Goal: Transaction & Acquisition: Purchase product/service

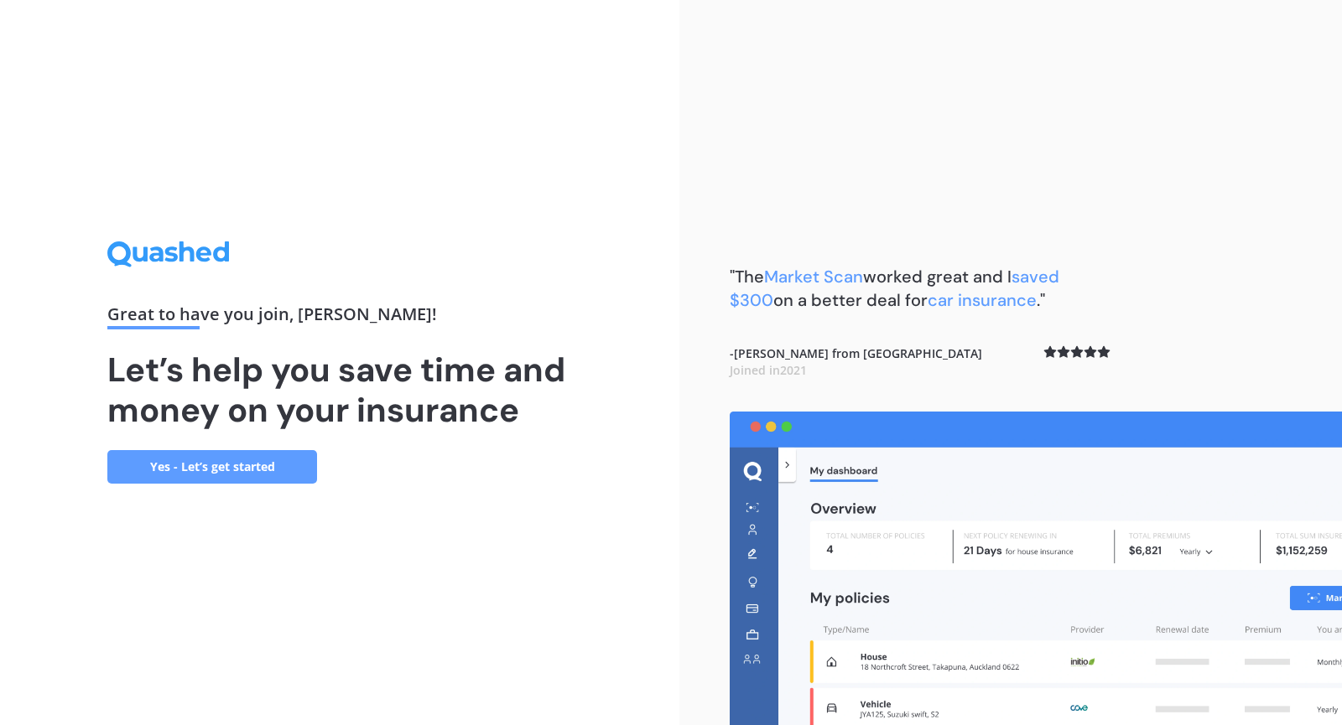
click at [248, 447] on div "Great to have you join , [PERSON_NAME] ! Let’s help you save time and money on …" at bounding box center [339, 361] width 464 height 241
click at [246, 454] on link "Yes - Let’s get started" at bounding box center [212, 467] width 210 height 34
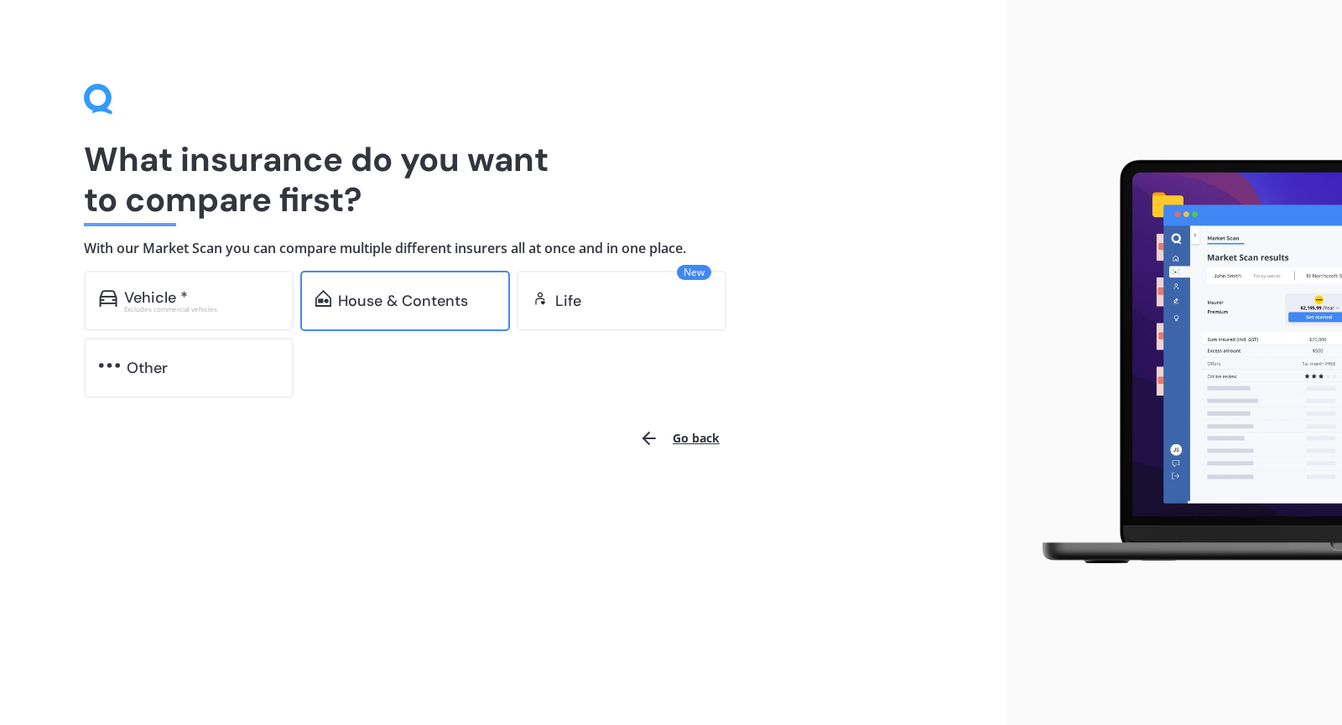
click at [386, 304] on div "House & Contents" at bounding box center [403, 301] width 130 height 17
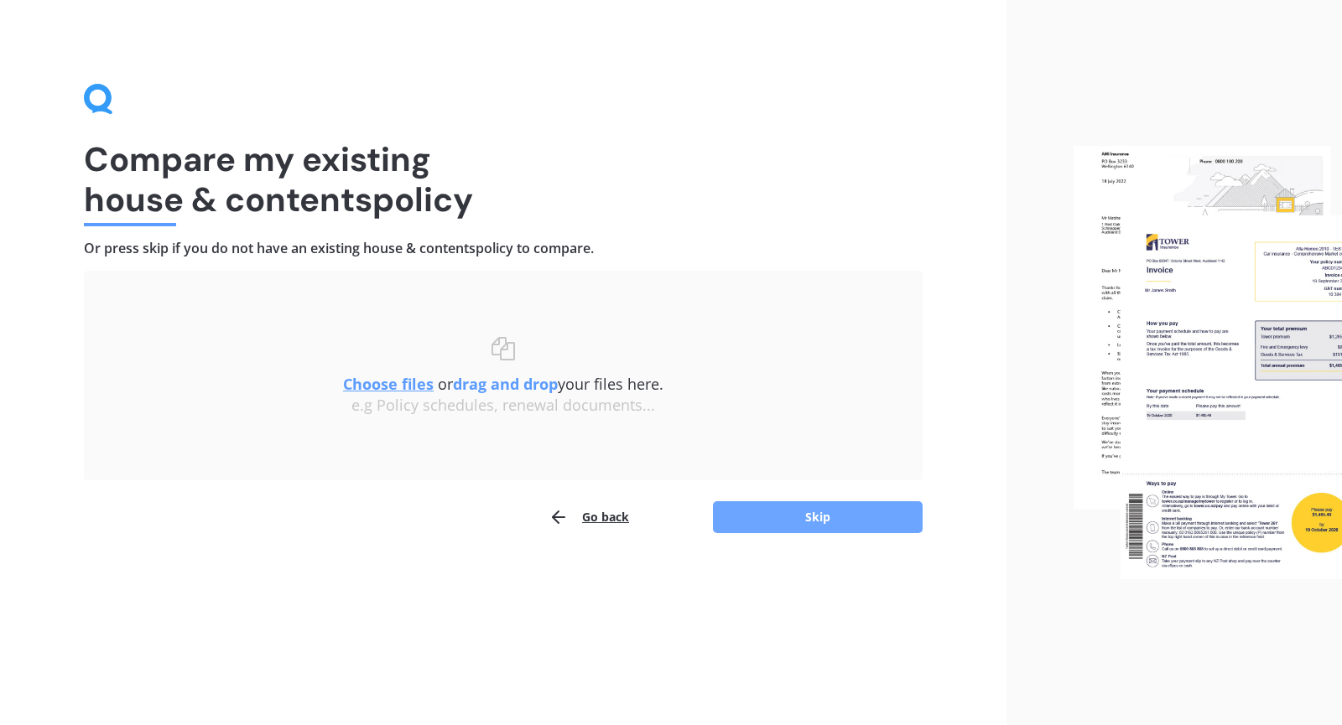
drag, startPoint x: 762, startPoint y: 533, endPoint x: 785, endPoint y: 517, distance: 27.7
click at [785, 517] on div "Go back Skip" at bounding box center [503, 518] width 838 height 34
click at [785, 517] on button "Skip" at bounding box center [818, 517] width 210 height 32
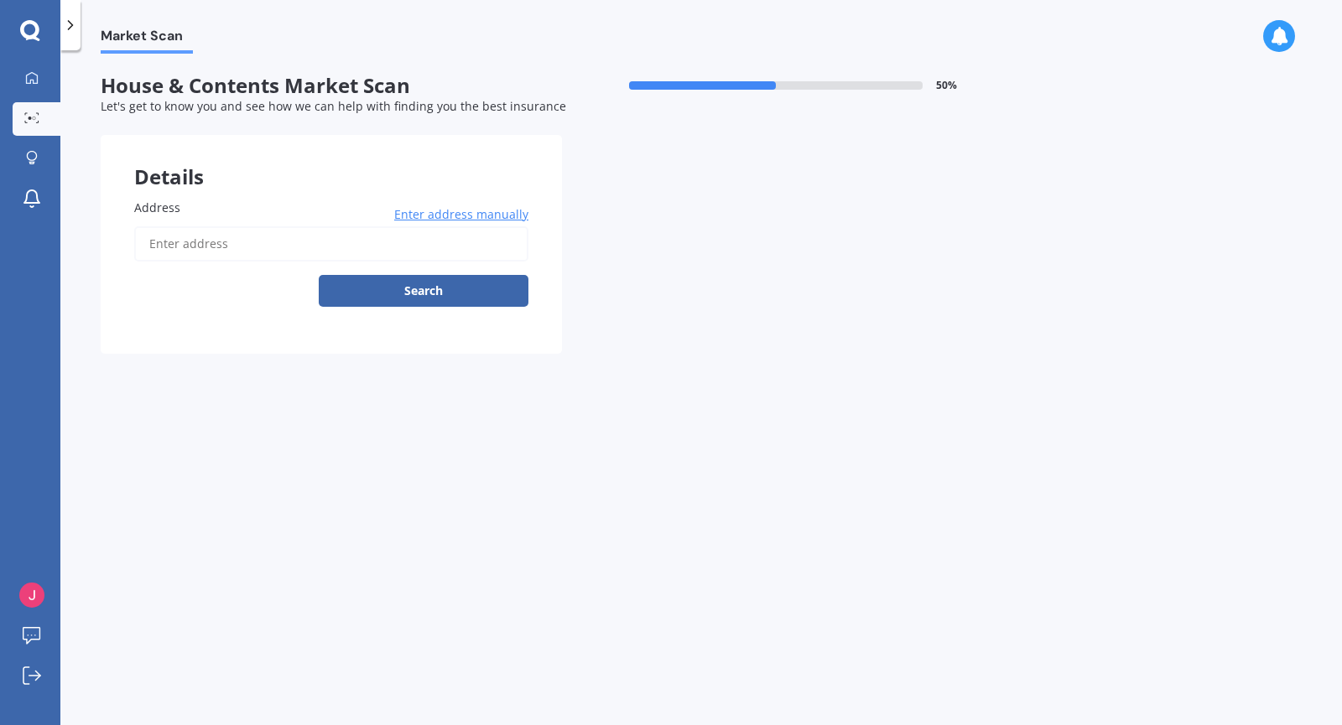
click at [330, 224] on div "Address Enter address manually Search" at bounding box center [331, 253] width 394 height 108
click at [303, 252] on input "Address" at bounding box center [331, 243] width 394 height 35
type input "[STREET_ADDRESS][PERSON_NAME]"
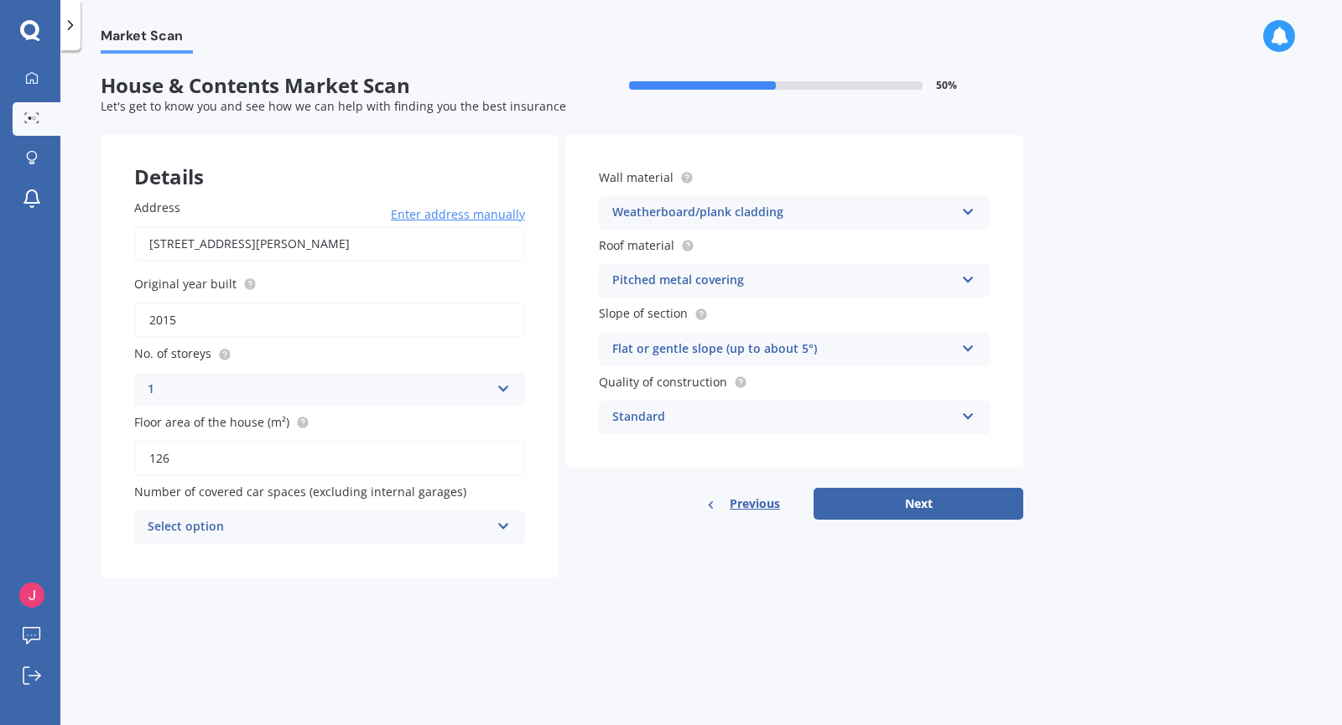
click at [464, 521] on div "Select option" at bounding box center [319, 527] width 342 height 20
click at [337, 354] on div "0" at bounding box center [329, 344] width 389 height 30
click at [915, 505] on button "Next" at bounding box center [918, 504] width 210 height 32
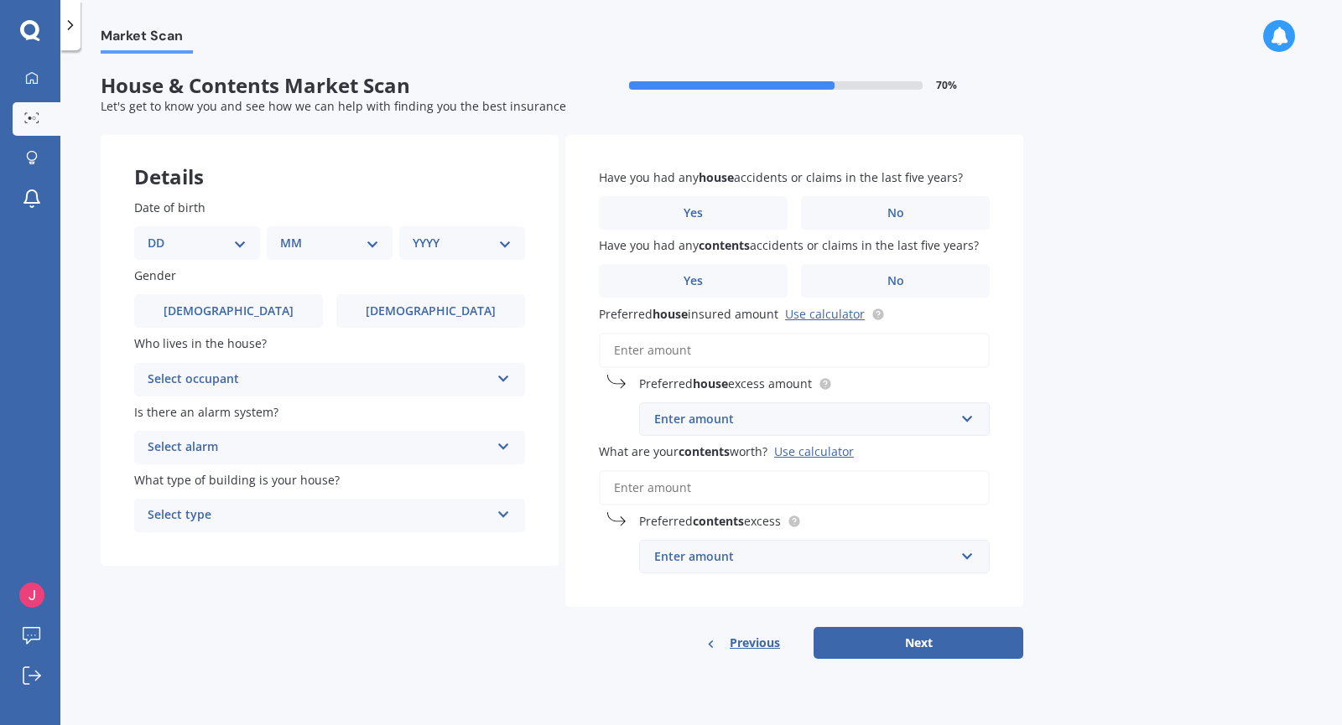
click at [179, 237] on select "DD 01 02 03 04 05 06 07 08 09 10 11 12 13 14 15 16 17 18 19 20 21 22 23 24 25 2…" at bounding box center [197, 243] width 99 height 18
select select "04"
click at [161, 234] on select "DD 01 02 03 04 05 06 07 08 09 10 11 12 13 14 15 16 17 18 19 20 21 22 23 24 25 2…" at bounding box center [197, 243] width 99 height 18
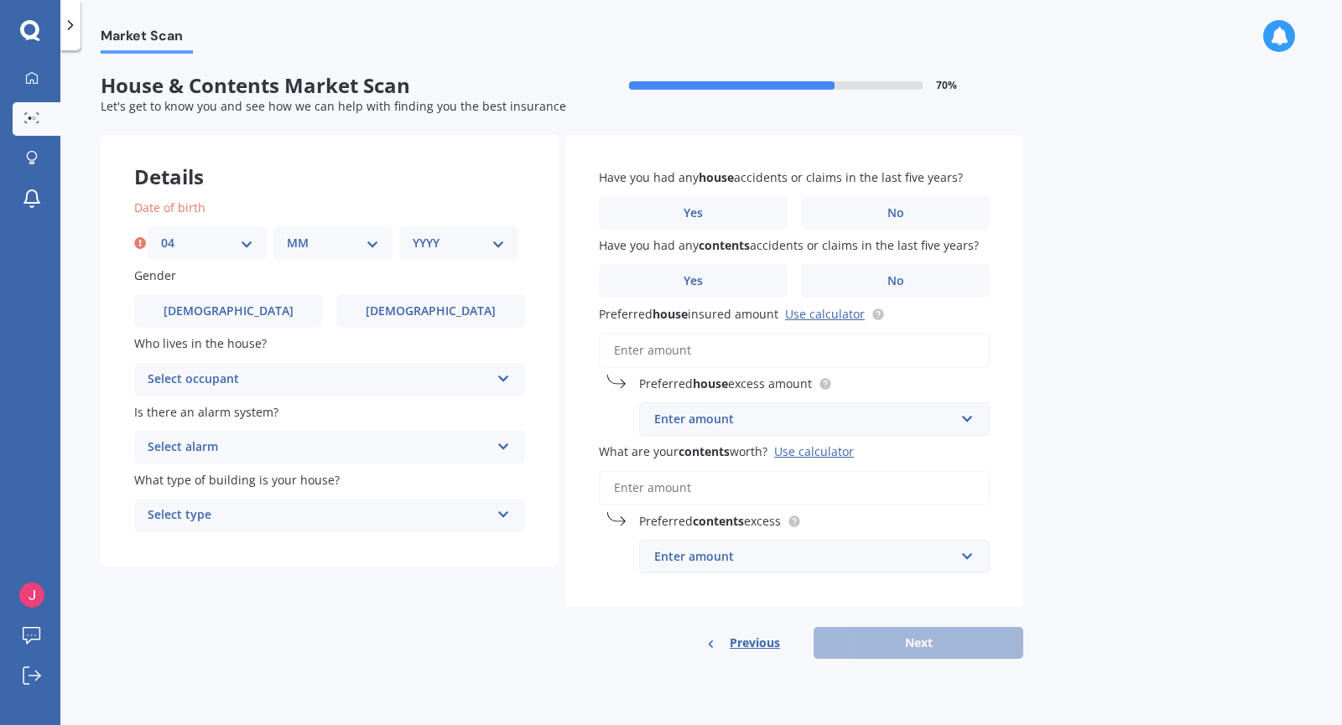
click at [295, 248] on select "MM 01 02 03 04 05 06 07 08 09 10 11 12" at bounding box center [333, 243] width 92 height 18
click at [287, 234] on select "MM 01 02 03 04 05 06 07 08 09 10 11 12" at bounding box center [333, 243] width 92 height 18
select select "10"
click at [444, 241] on select "YYYY 2009 2008 2007 2006 2005 2004 2003 2002 2001 2000 1999 1998 1997 1996 1995…" at bounding box center [459, 243] width 92 height 18
click at [413, 234] on select "YYYY 2009 2008 2007 2006 2005 2004 2003 2002 2001 2000 1999 1998 1997 1996 1995…" at bounding box center [459, 243] width 92 height 18
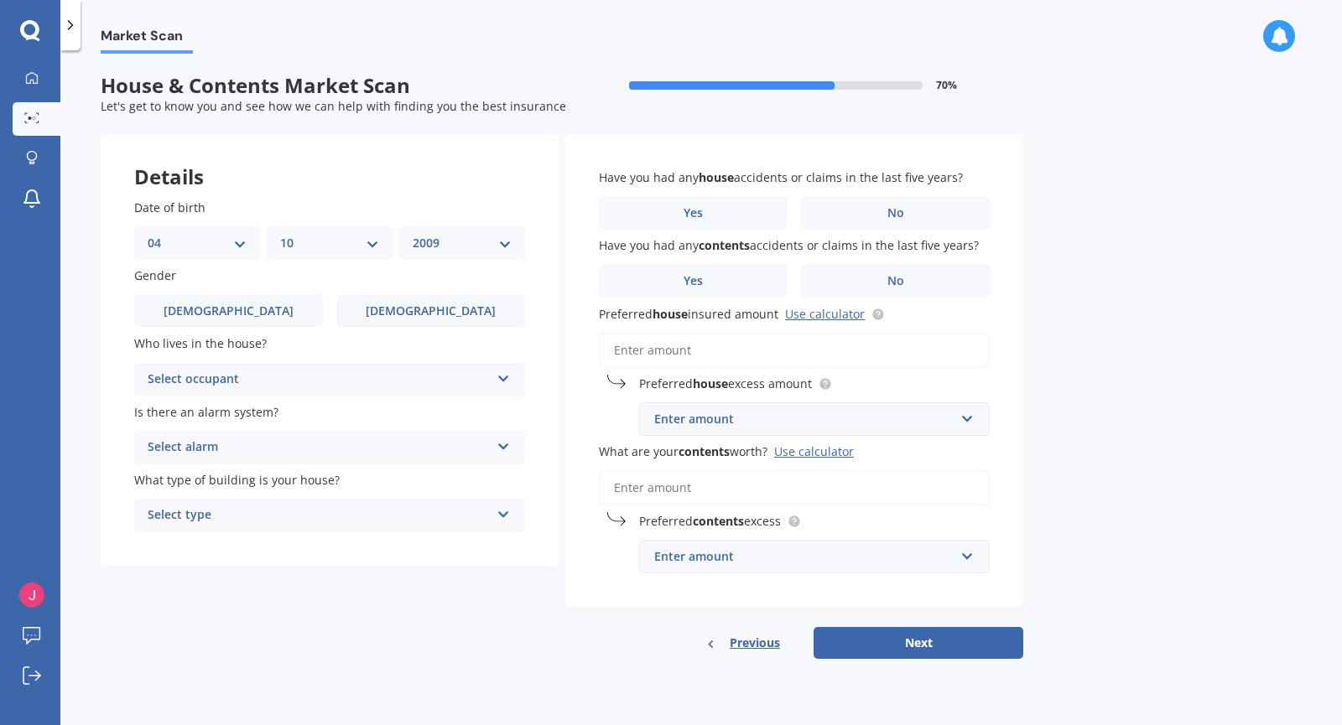
click at [426, 250] on select "YYYY 2009 2008 2007 2006 2005 2004 2003 2002 2001 2000 1999 1998 1997 1996 1995…" at bounding box center [462, 243] width 99 height 18
select select "1993"
click at [413, 234] on select "YYYY 2009 2008 2007 2006 2005 2004 2003 2002 2001 2000 1999 1998 1997 1996 1995…" at bounding box center [462, 243] width 99 height 18
click at [313, 239] on select "MM 01 02 03 04 05 06 07 08 09 10 11 12" at bounding box center [329, 243] width 99 height 18
select select "02"
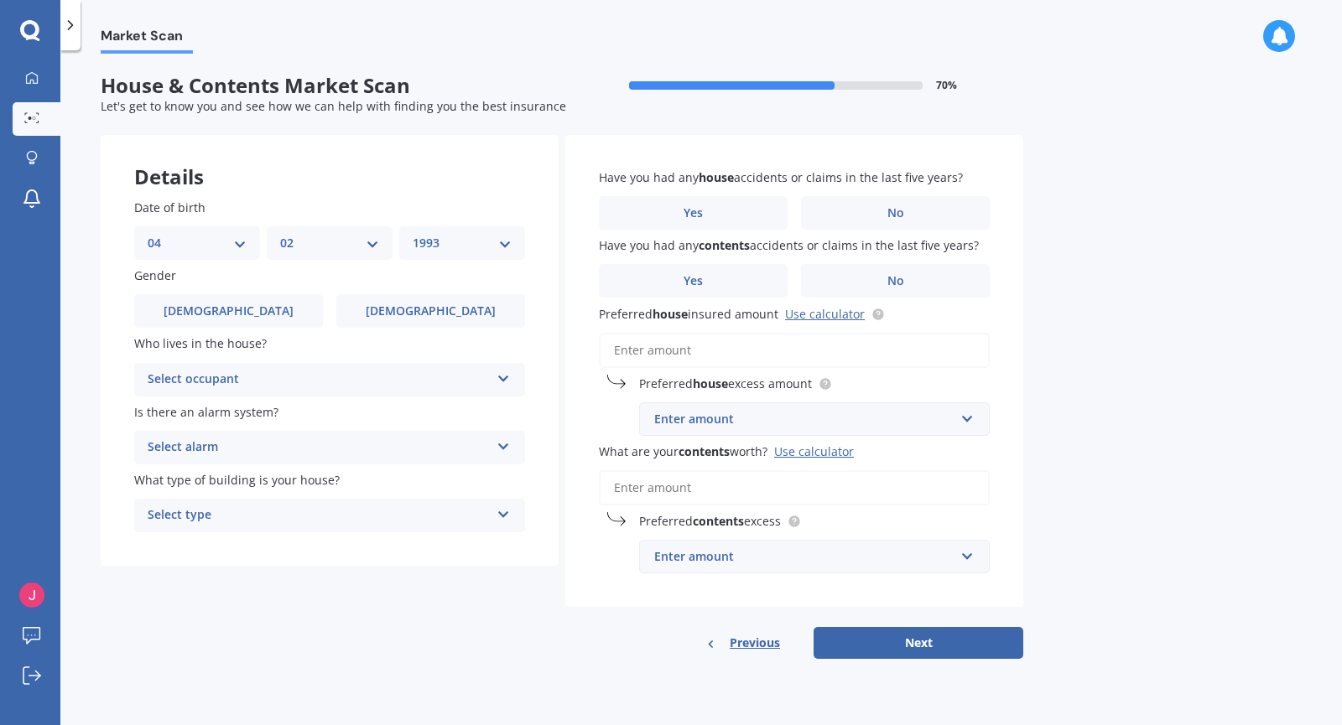
click at [280, 234] on select "MM 01 02 03 04 05 06 07 08 09 10 11 12" at bounding box center [329, 243] width 99 height 18
click at [387, 304] on label "[DEMOGRAPHIC_DATA]" at bounding box center [430, 311] width 189 height 34
click at [0, 0] on input "[DEMOGRAPHIC_DATA]" at bounding box center [0, 0] width 0 height 0
click at [332, 385] on div "Select occupant" at bounding box center [319, 380] width 342 height 20
click at [276, 420] on div "Owner" at bounding box center [329, 412] width 389 height 30
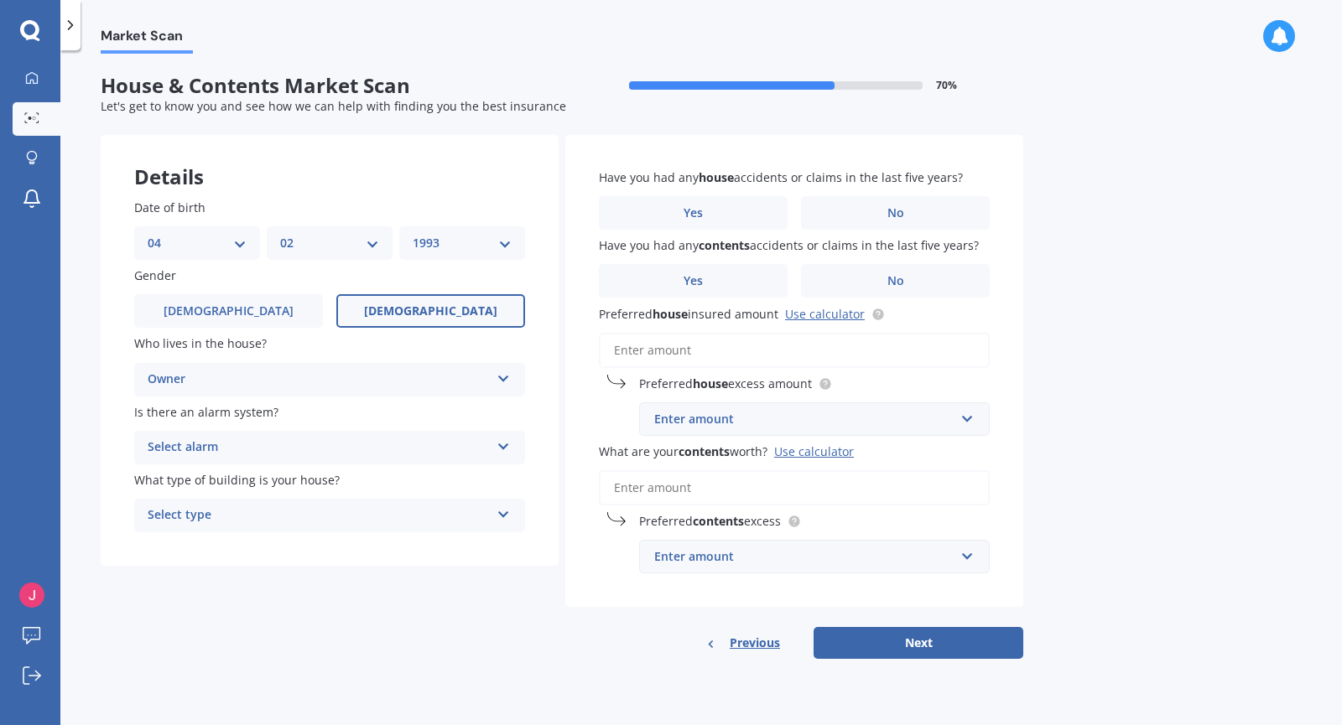
click at [278, 449] on div "Select alarm" at bounding box center [319, 448] width 342 height 20
click at [251, 511] on span "Yes, not monitored" at bounding box center [203, 510] width 111 height 16
click at [266, 517] on div "Select type" at bounding box center [319, 516] width 342 height 20
click at [261, 545] on div "Freestanding" at bounding box center [329, 548] width 389 height 30
click at [849, 208] on label "No" at bounding box center [895, 213] width 189 height 34
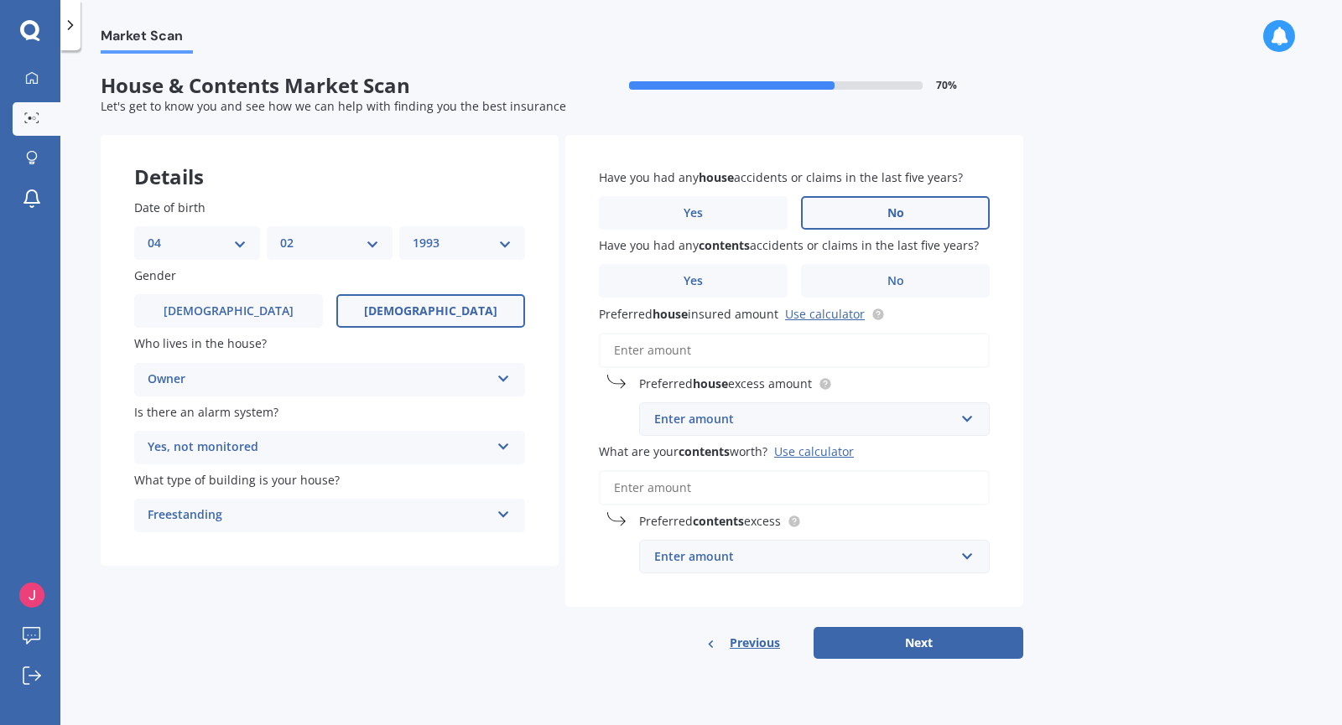
click at [0, 0] on input "No" at bounding box center [0, 0] width 0 height 0
click at [834, 296] on label "No" at bounding box center [895, 281] width 189 height 34
click at [0, 0] on input "No" at bounding box center [0, 0] width 0 height 0
click at [700, 345] on input "Preferred house insured amount Use calculator" at bounding box center [794, 350] width 391 height 35
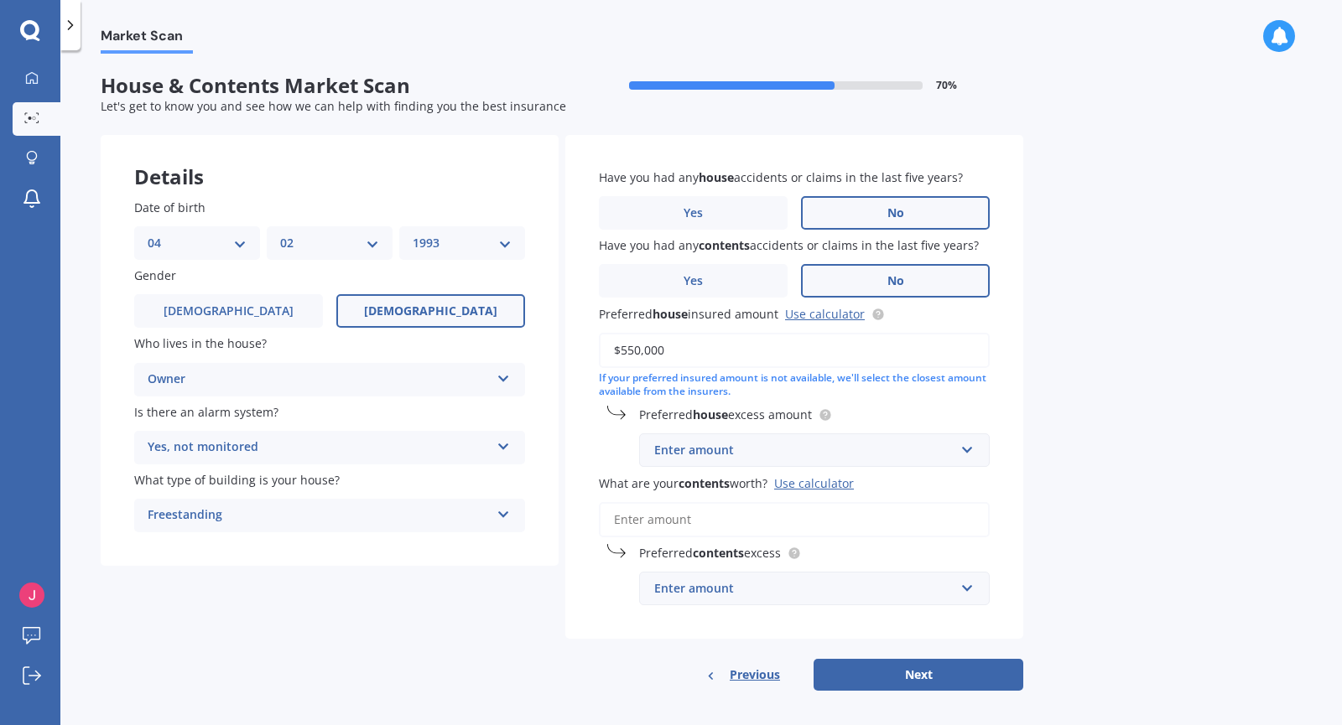
type input "$550,000"
click at [739, 466] on input "text" at bounding box center [808, 450] width 335 height 32
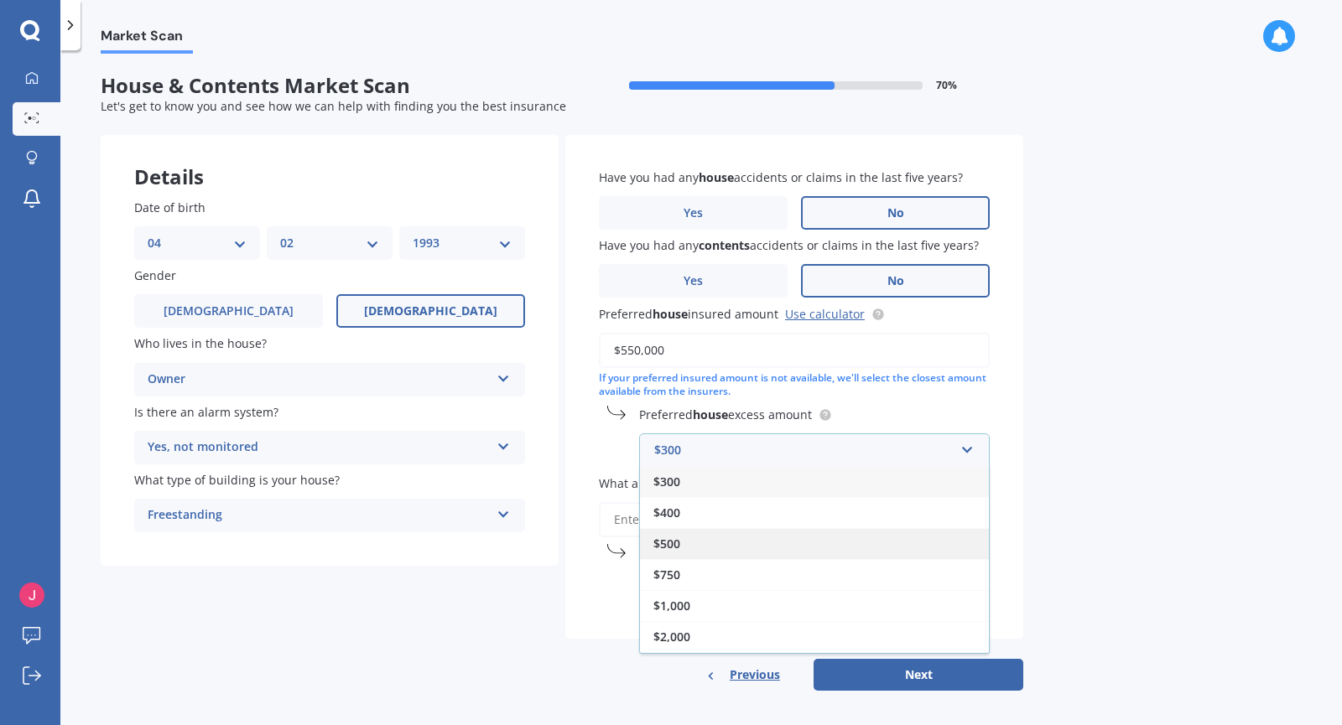
click at [709, 539] on div "$500" at bounding box center [814, 543] width 349 height 31
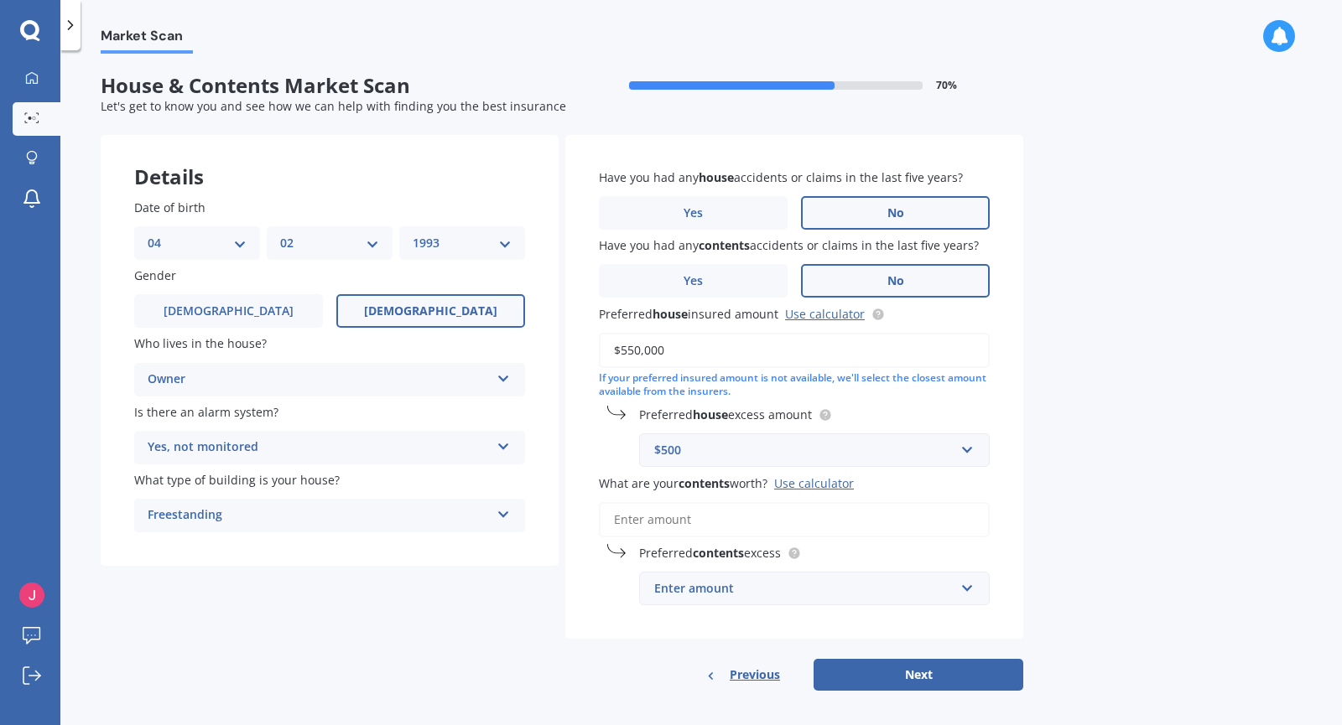
click at [925, 450] on div "$500" at bounding box center [804, 450] width 300 height 18
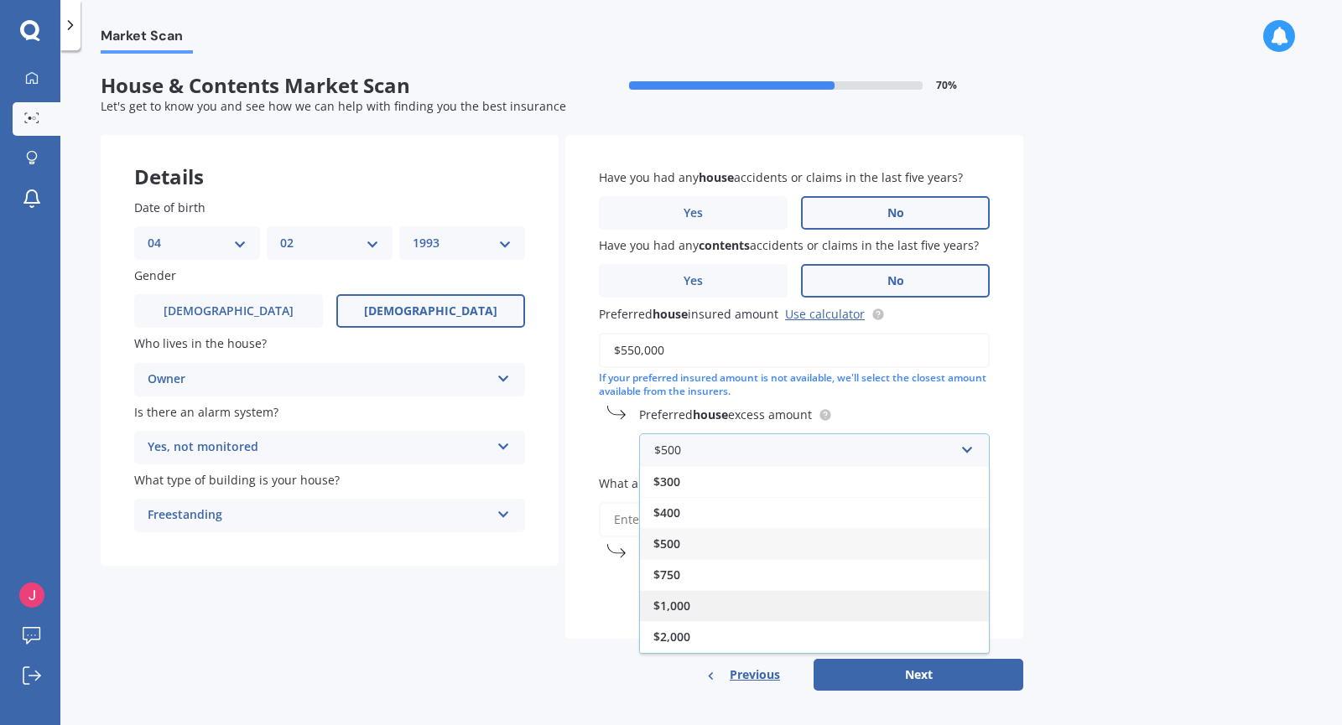
click at [764, 604] on div "$1,000" at bounding box center [814, 605] width 349 height 31
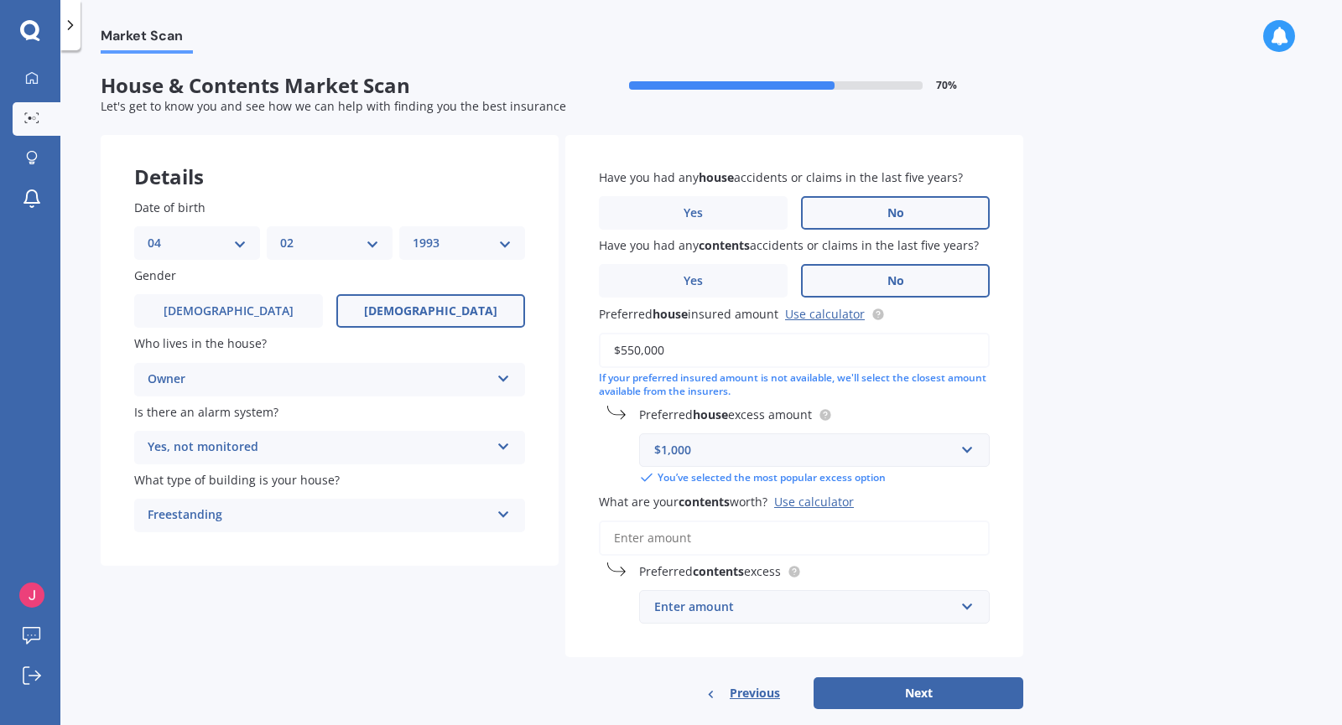
scroll to position [30, 0]
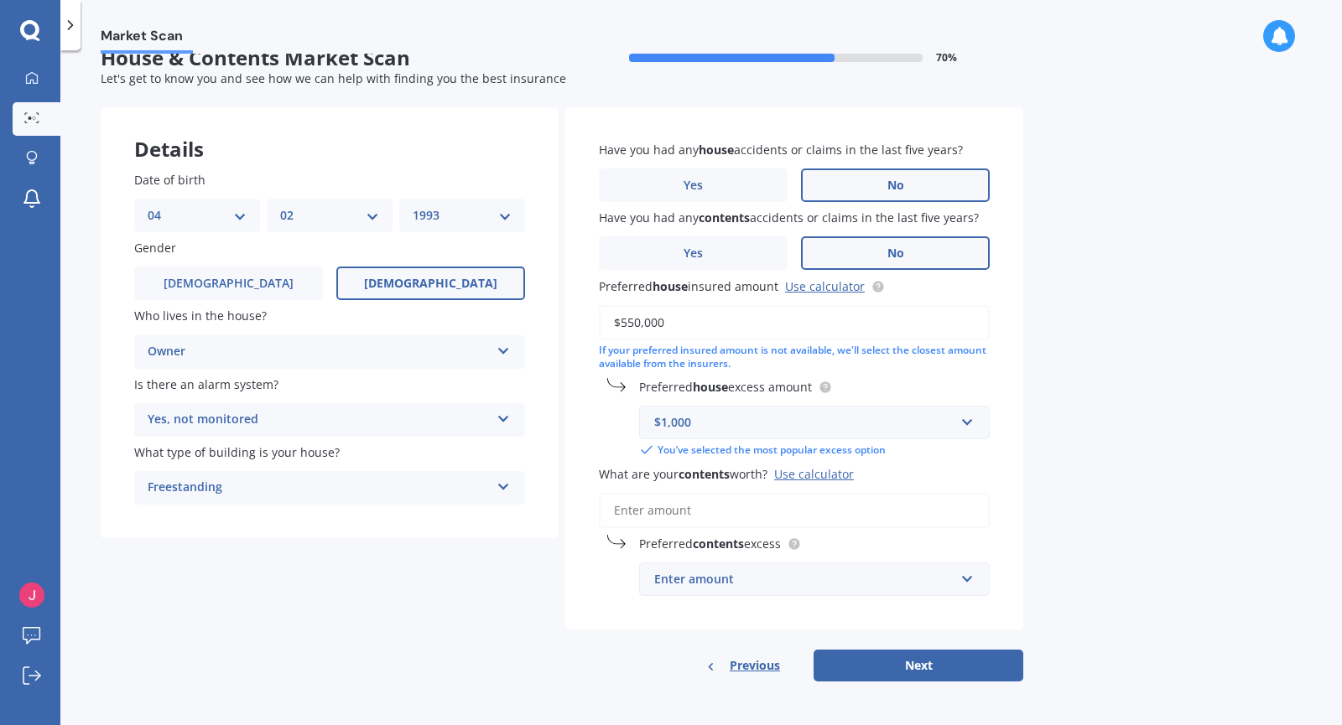
click at [740, 514] on input "What are your contents worth? Use calculator" at bounding box center [794, 510] width 391 height 35
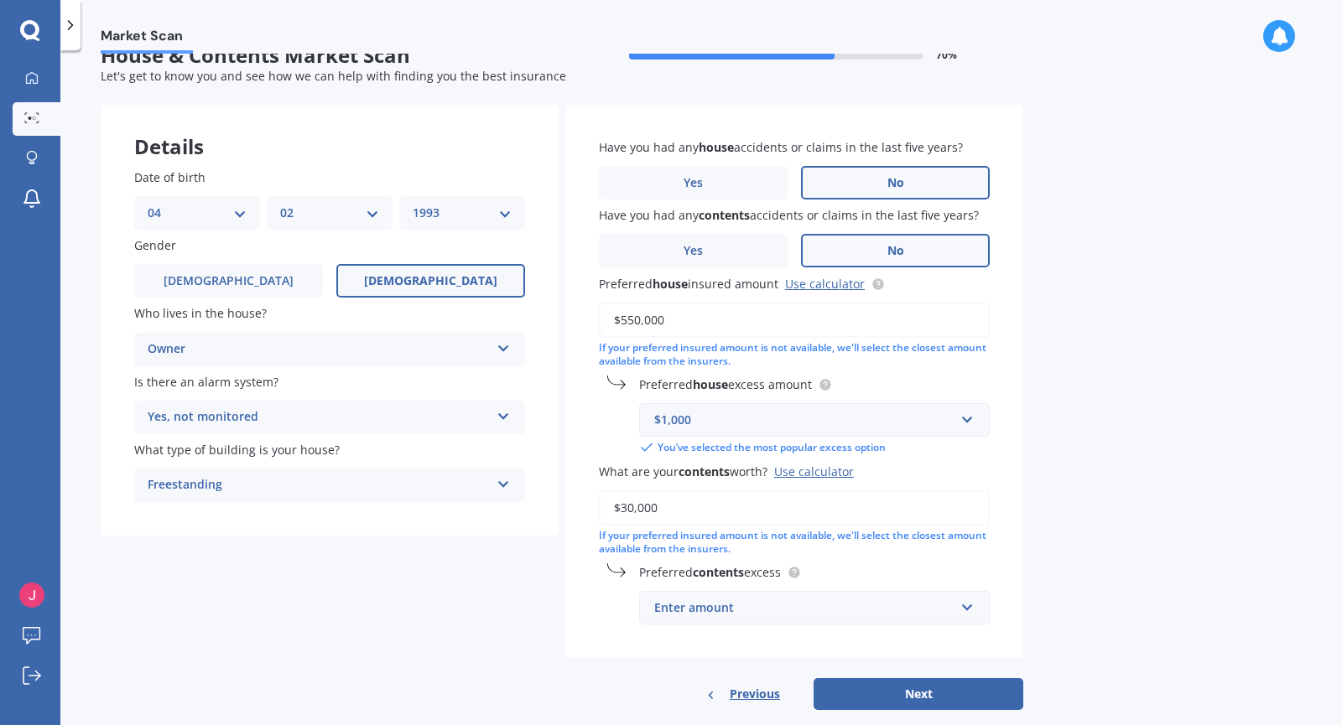
type input "$30,000"
click at [836, 593] on div "Preferred contents excess Enter amount $250 $300 $400 $500 $750 $1,000 $2,000" at bounding box center [794, 593] width 391 height 61
click at [838, 599] on input "text" at bounding box center [808, 608] width 335 height 32
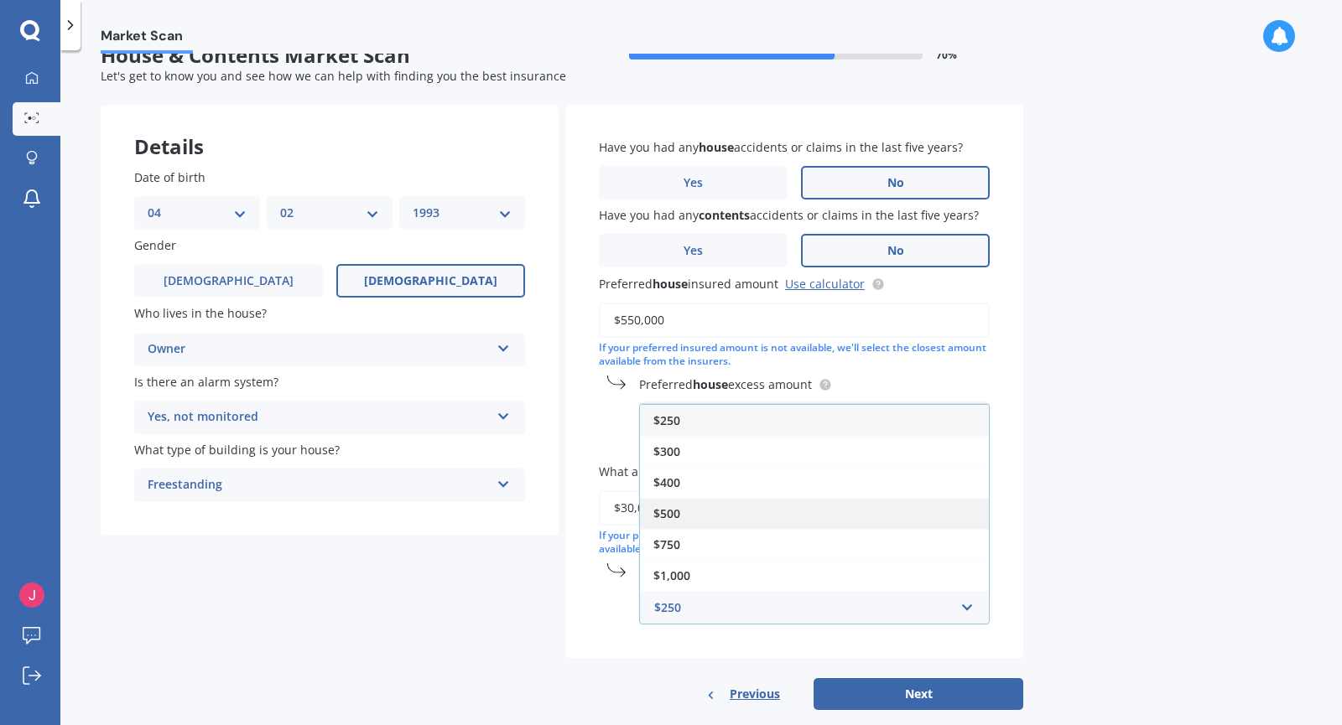
click at [823, 505] on div "$500" at bounding box center [814, 513] width 349 height 31
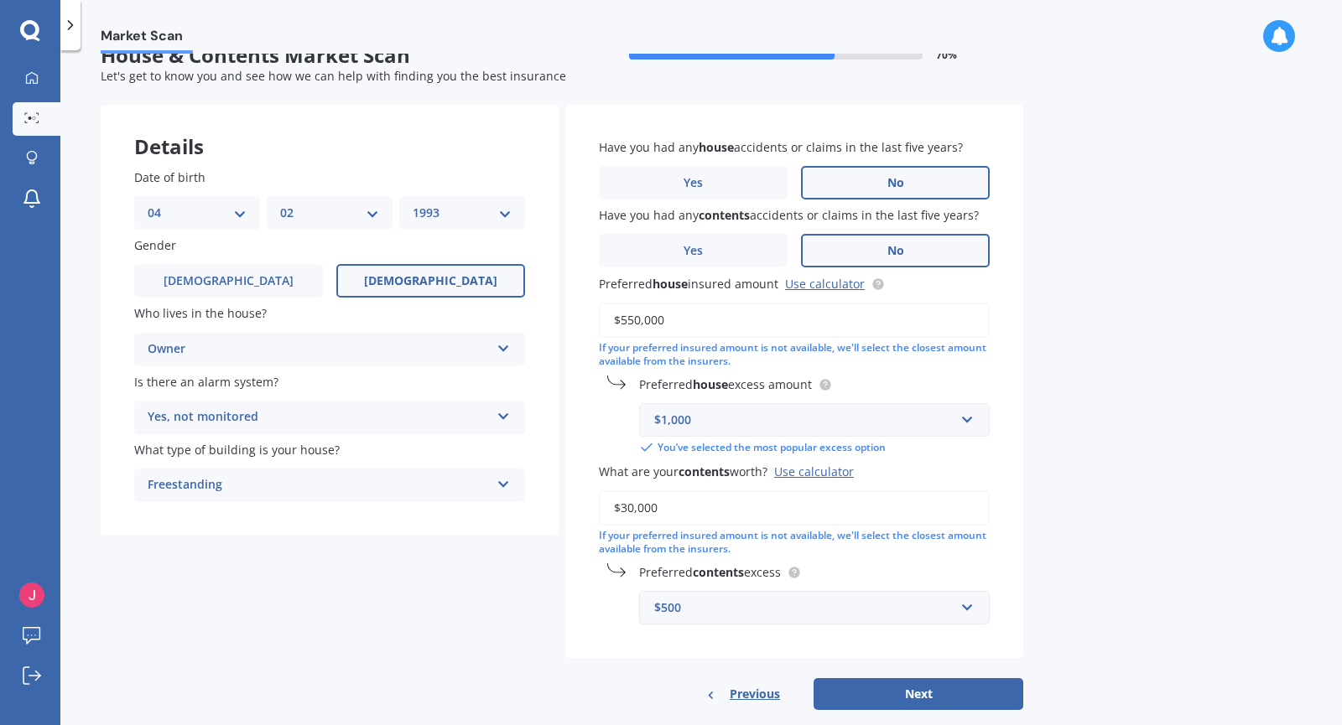
click at [797, 608] on div "$500" at bounding box center [804, 608] width 300 height 18
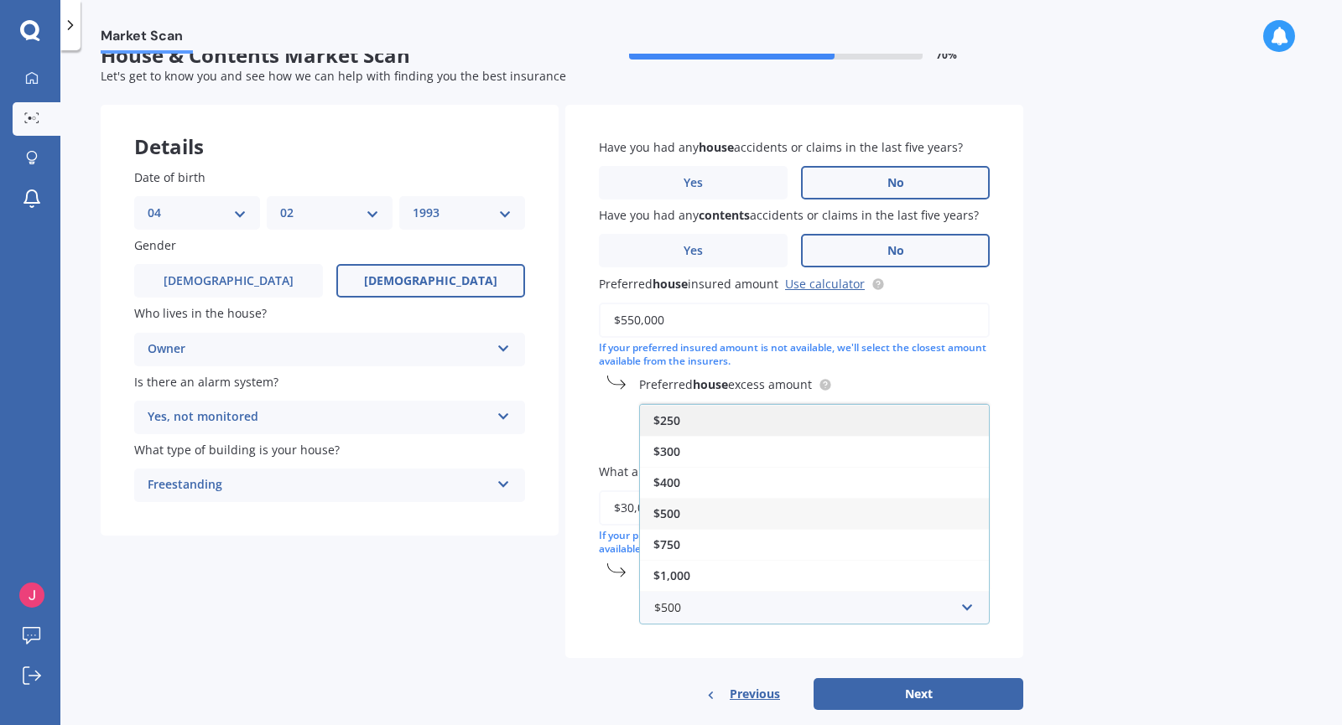
click at [776, 432] on div "$250" at bounding box center [814, 420] width 349 height 31
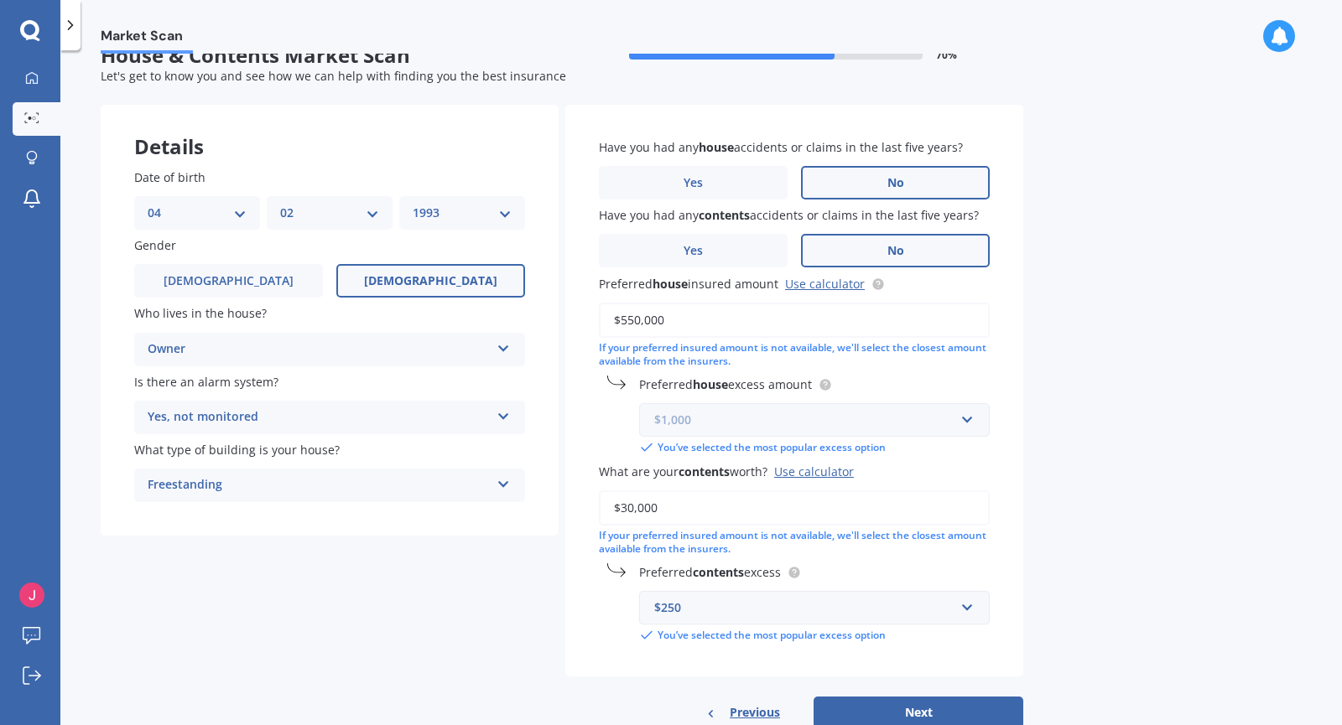
click at [776, 432] on input "text" at bounding box center [808, 420] width 335 height 32
click at [1082, 506] on div "Market Scan House & Contents Market Scan 70 % Let's get to know you and see how…" at bounding box center [700, 391] width 1281 height 675
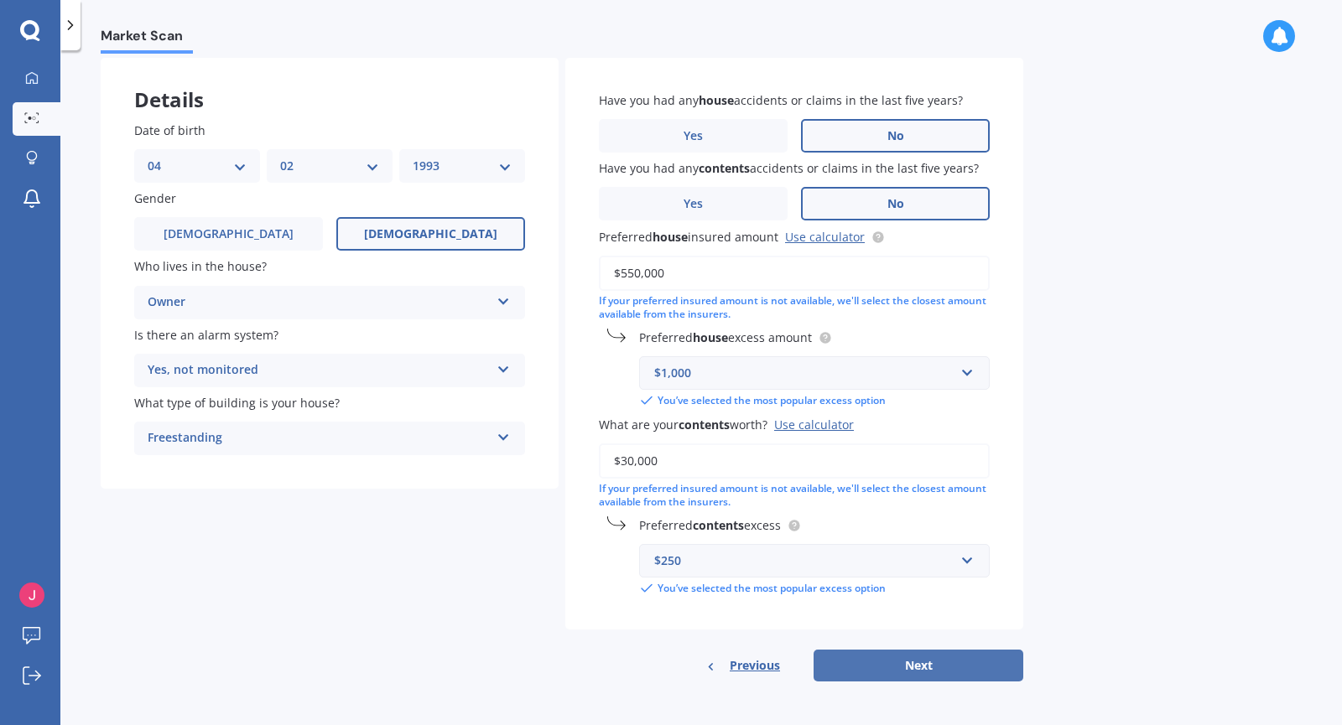
click at [862, 657] on button "Next" at bounding box center [918, 666] width 210 height 32
select select "04"
select select "02"
select select "1993"
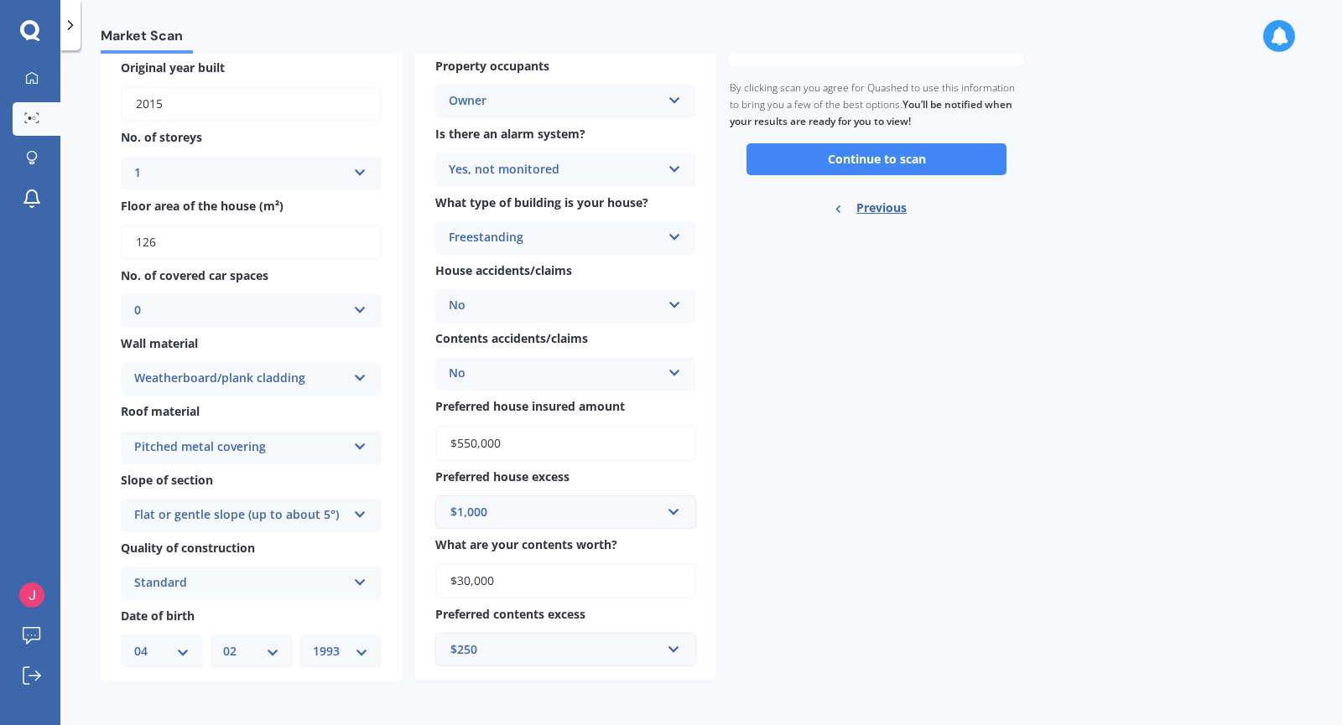
scroll to position [0, 0]
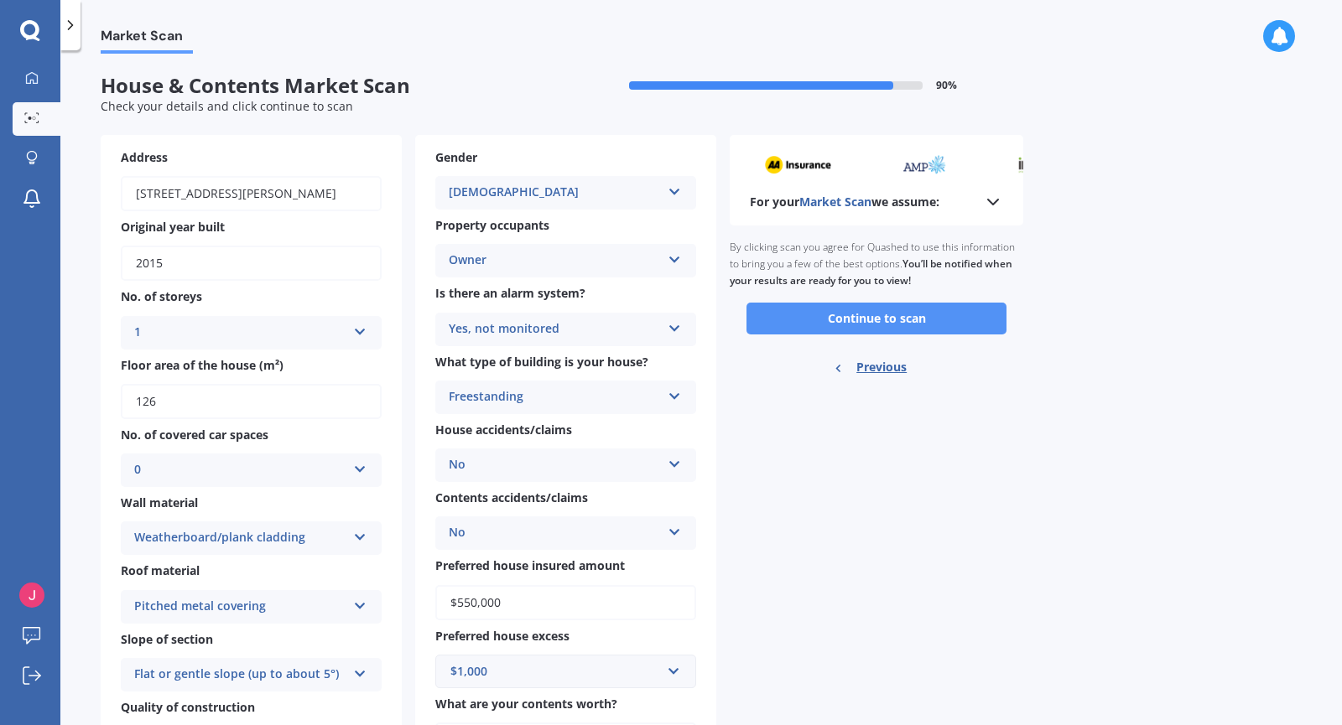
click at [936, 314] on button "Continue to scan" at bounding box center [876, 319] width 260 height 32
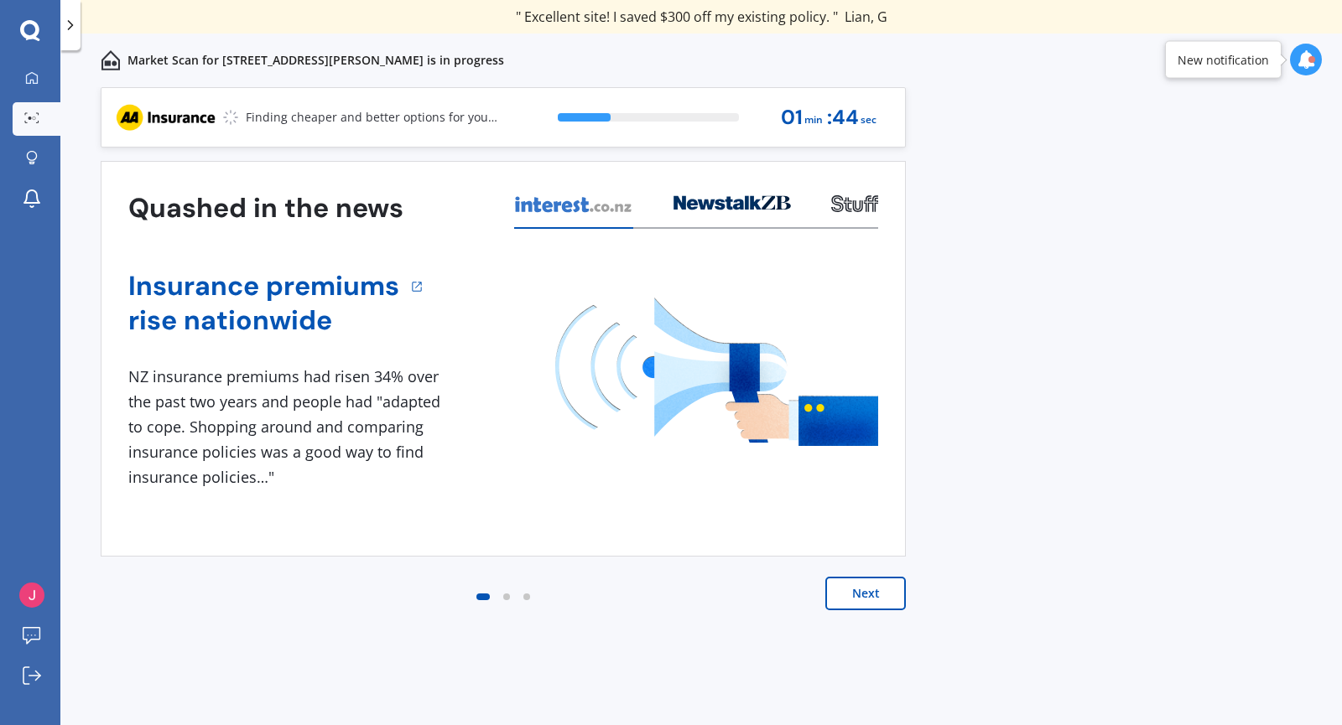
click at [1309, 68] on icon at bounding box center [1305, 59] width 18 height 18
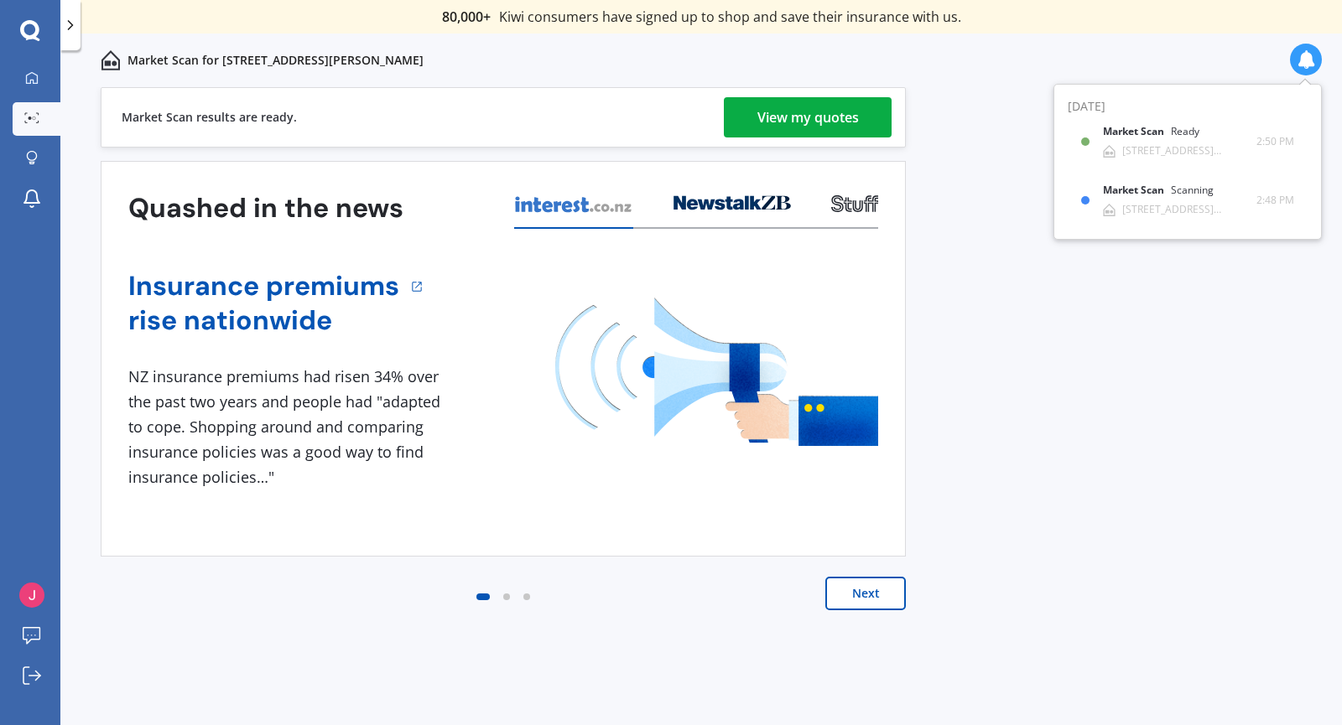
click at [760, 120] on div "View my quotes" at bounding box center [807, 117] width 101 height 40
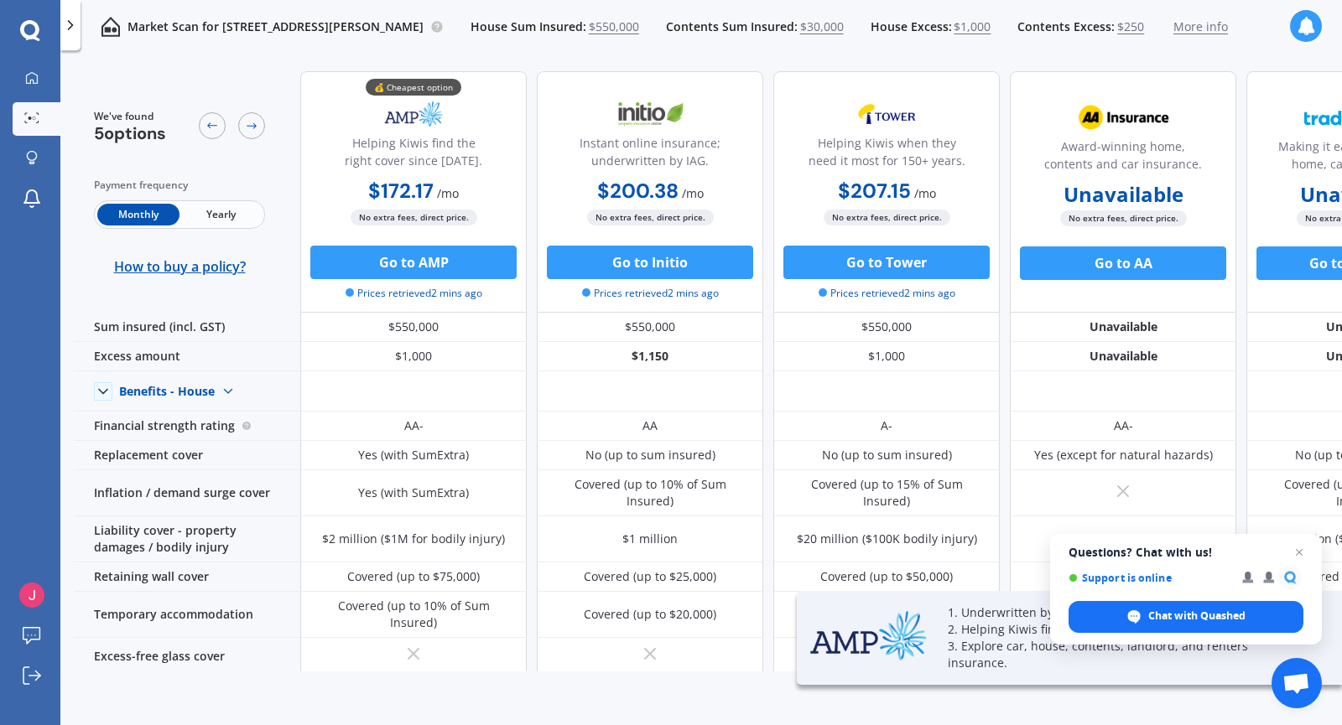
click at [215, 210] on span "Yearly" at bounding box center [220, 215] width 82 height 22
click at [1300, 551] on span "Close chat" at bounding box center [1299, 552] width 21 height 21
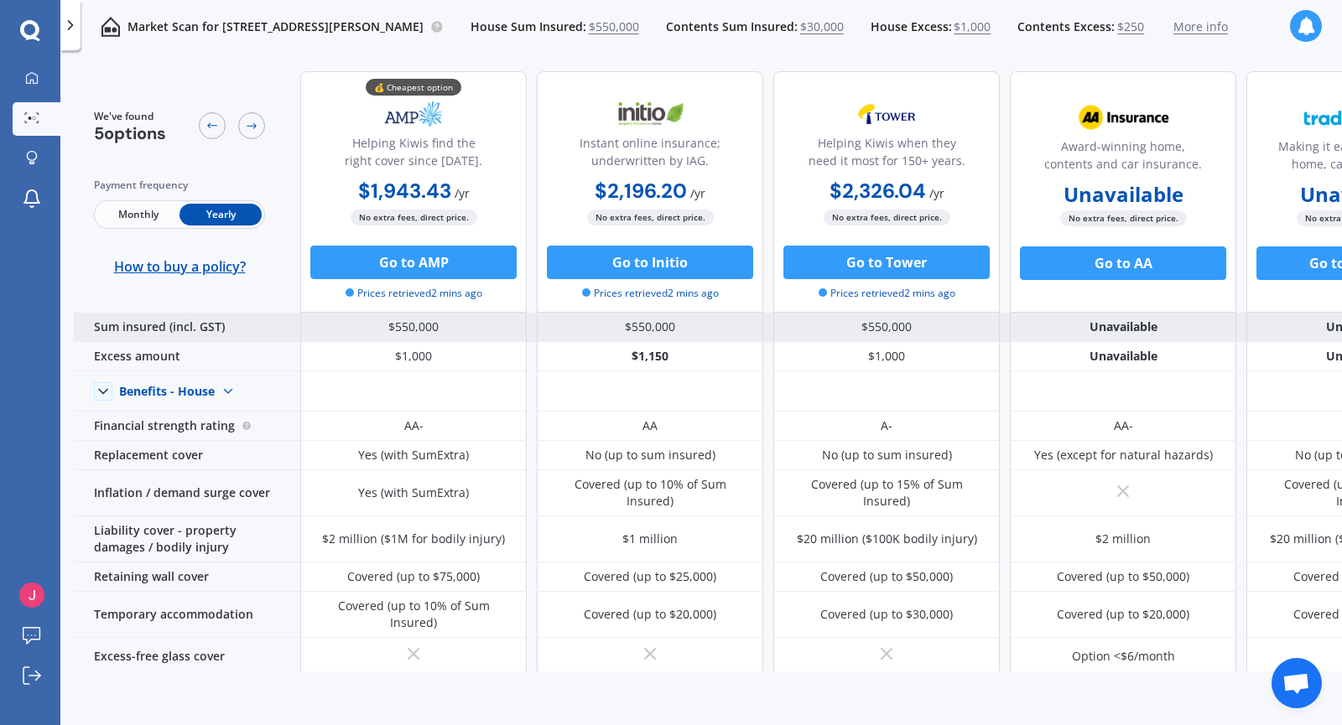
scroll to position [0, 139]
